Goal: Check status

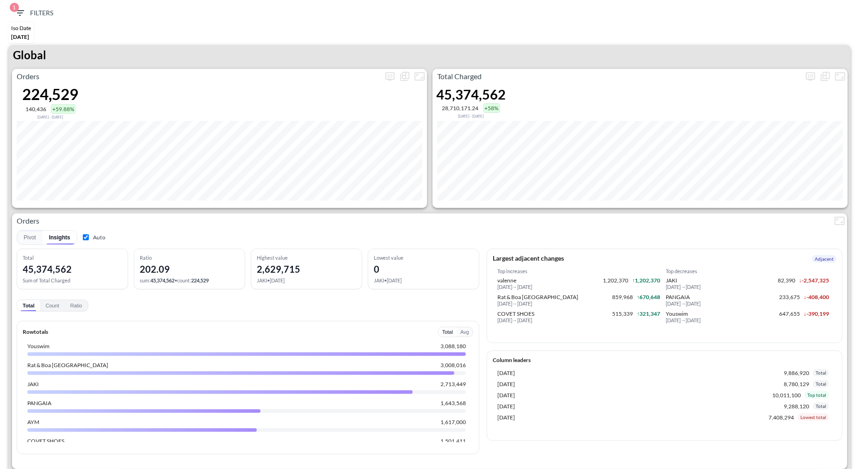
click at [803, 37] on div "Iso Date [DATE]" at bounding box center [431, 33] width 852 height 23
click at [797, 68] on div "Global" at bounding box center [429, 57] width 843 height 24
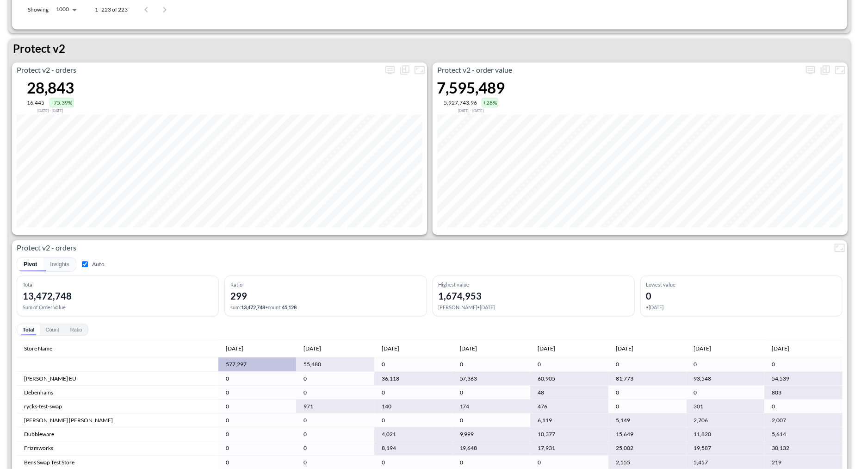
scroll to position [33, 0]
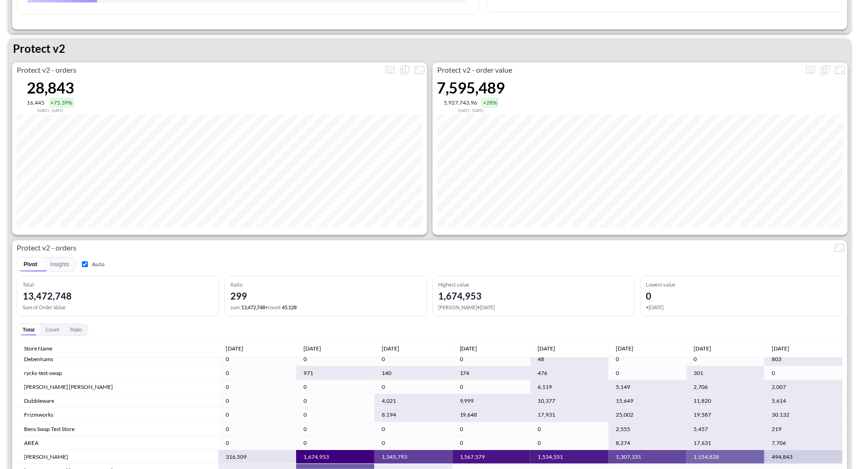
click at [386, 78] on div "Protect v2 - orders 28,843 16,445 +75.39% [DATE] - [DATE]" at bounding box center [219, 148] width 415 height 172
click at [387, 68] on icon "more" at bounding box center [390, 69] width 11 height 11
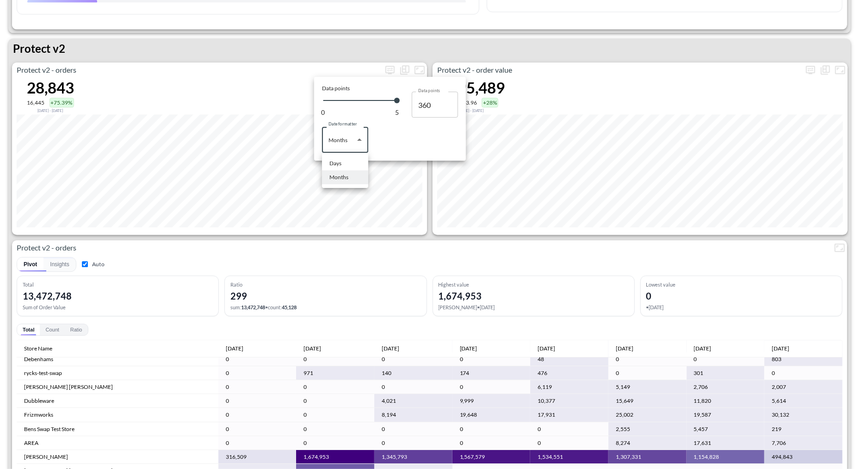
click at [352, 130] on body "BI.P.EYE, Interactive Analytics Dashboards 1 Filters Iso Date [DATE] Global Ord…" at bounding box center [430, 234] width 861 height 469
click at [337, 160] on div "Days" at bounding box center [335, 163] width 12 height 8
type input "Days"
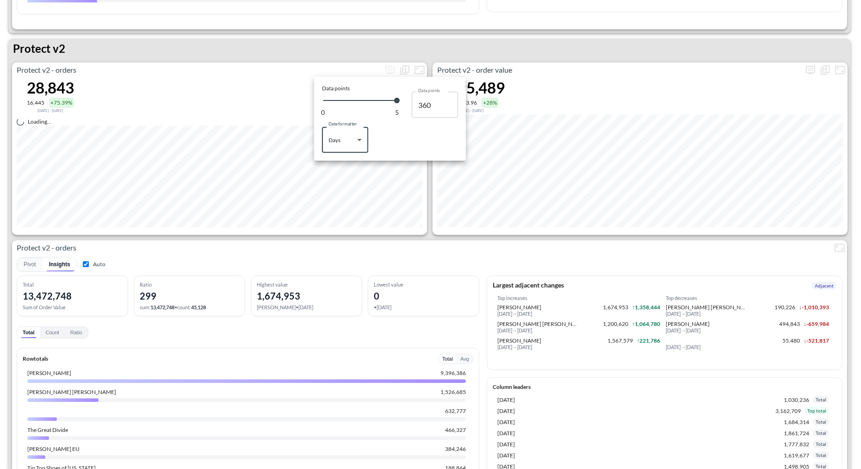
type input "142"
click at [526, 44] on div at bounding box center [430, 234] width 861 height 469
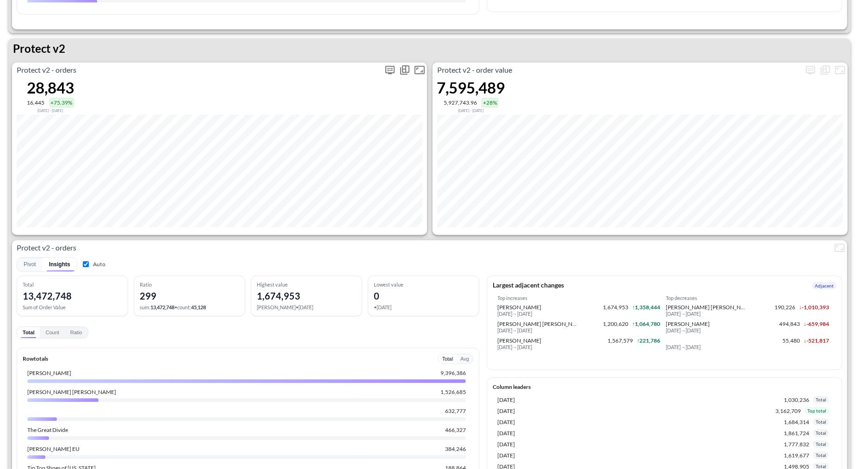
click at [383, 67] on button "more" at bounding box center [390, 69] width 15 height 15
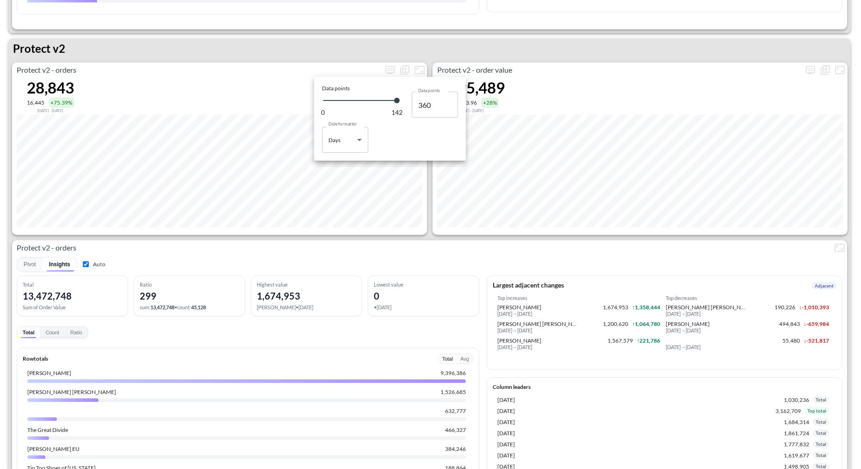
click at [339, 149] on body "BI.P.EYE, Interactive Analytics Dashboards 1 Filters Iso Date [DATE] Global Ord…" at bounding box center [430, 234] width 861 height 469
click at [343, 172] on li "Months" at bounding box center [345, 177] width 46 height 14
type input "Months"
click at [257, 40] on div at bounding box center [430, 234] width 861 height 469
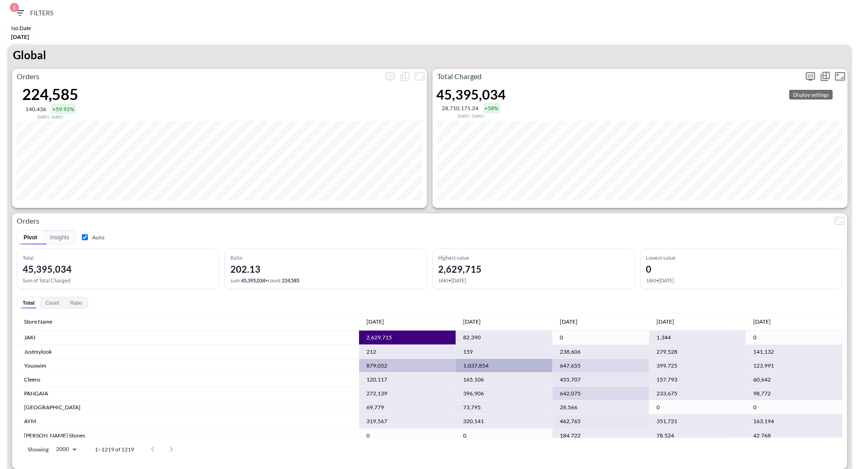
click at [813, 80] on icon "more" at bounding box center [810, 76] width 11 height 11
click at [742, 147] on body "BI.P.EYE, Interactive Analytics Dashboards 1 Filters Iso Date May 01, 2025 Glob…" at bounding box center [430, 234] width 861 height 469
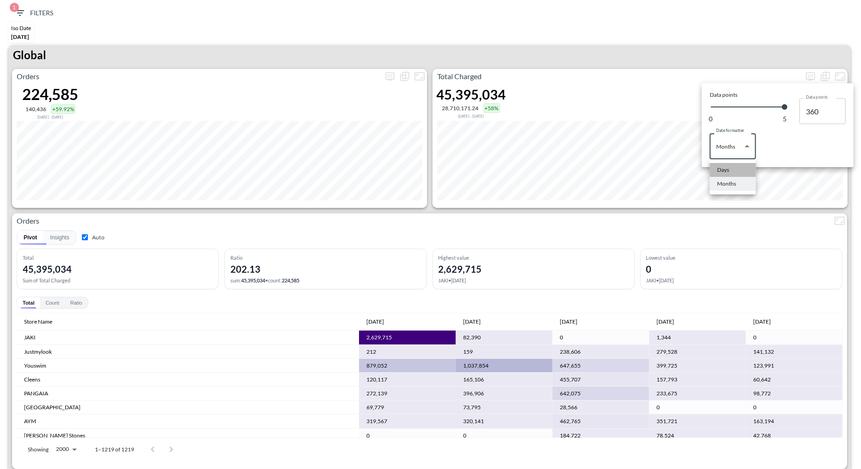
click at [732, 170] on li "Days" at bounding box center [733, 170] width 46 height 14
type input "Days"
type input "142"
click at [660, 40] on div at bounding box center [430, 234] width 861 height 469
